Goal: Check status: Check status

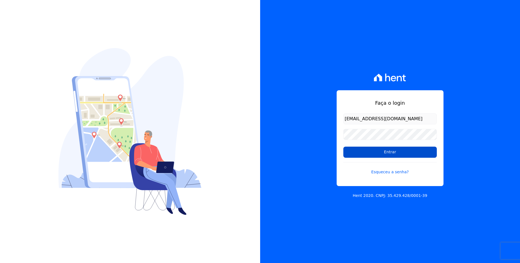
click at [390, 153] on input "Entrar" at bounding box center [389, 152] width 93 height 11
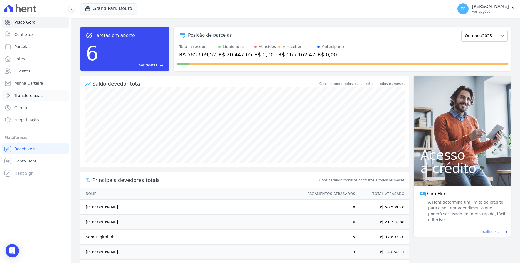
click at [25, 96] on span "Transferências" at bounding box center [28, 96] width 28 height 6
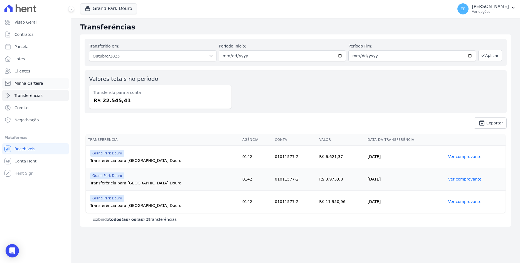
click at [21, 83] on span "Minha Carteira" at bounding box center [28, 84] width 29 height 6
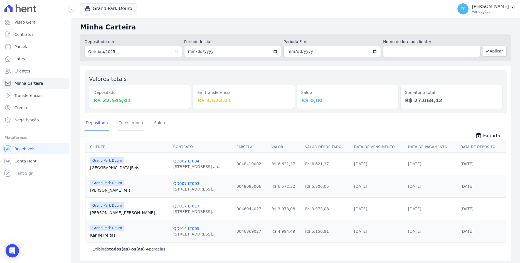
click at [127, 125] on link "Transferindo" at bounding box center [131, 123] width 26 height 14
